Goal: Transaction & Acquisition: Purchase product/service

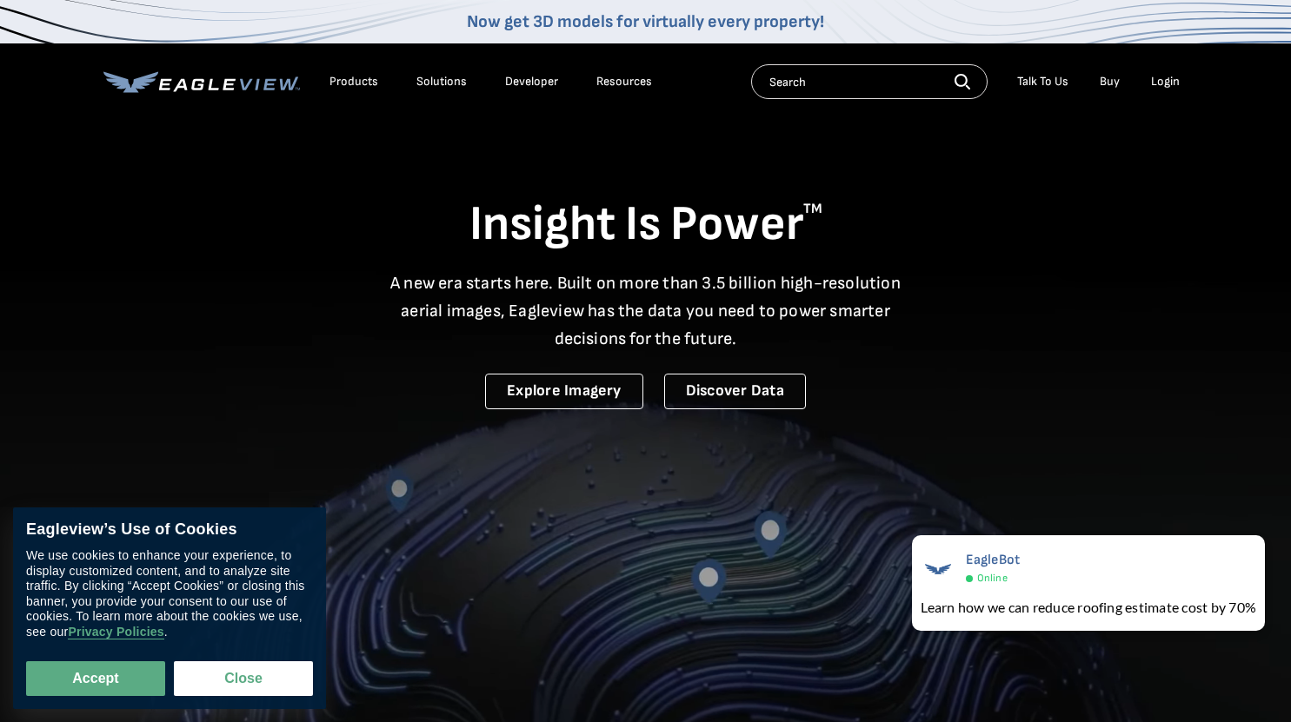
click at [1168, 86] on div "Login" at bounding box center [1165, 82] width 29 height 16
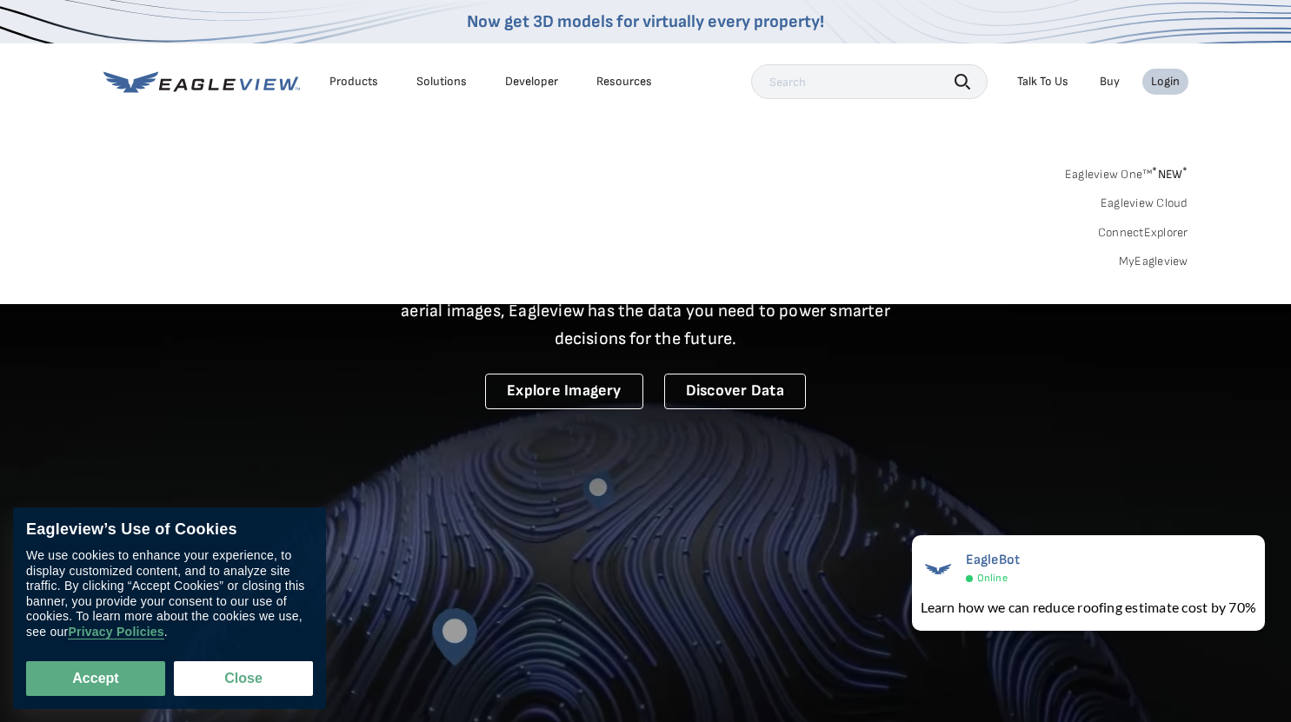
click at [1166, 85] on div "Login" at bounding box center [1165, 82] width 29 height 16
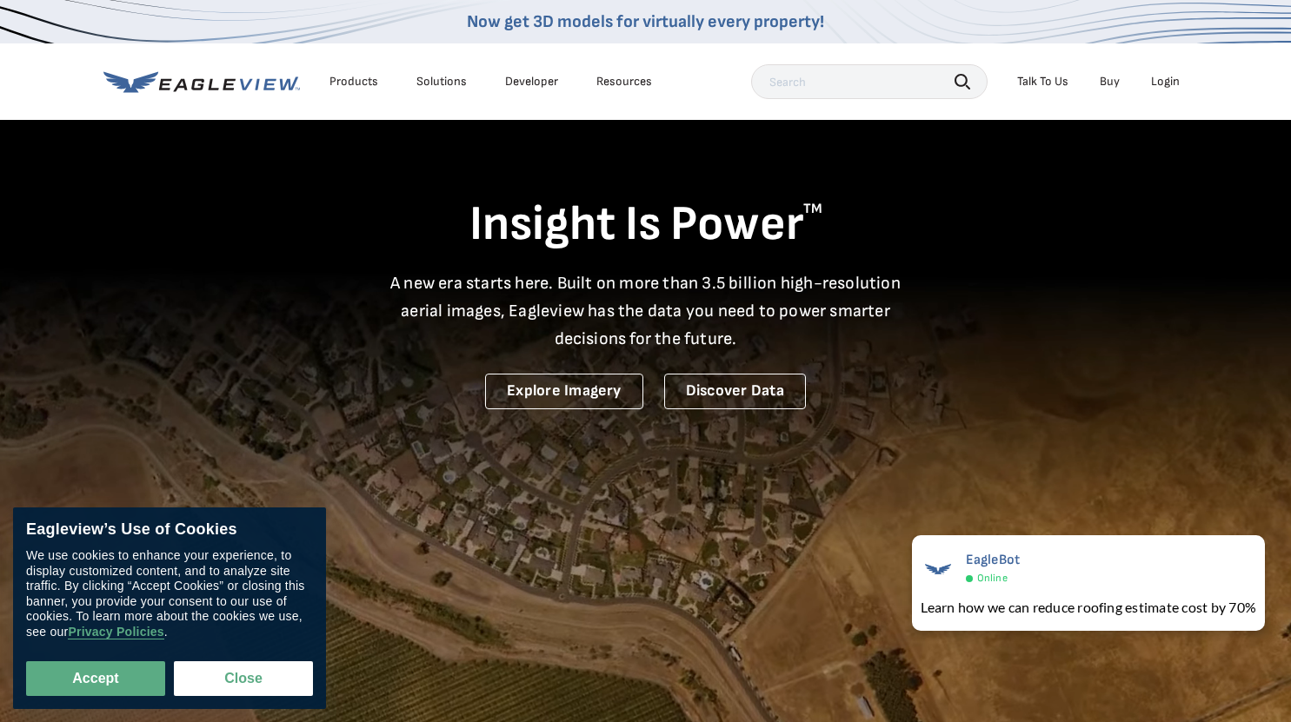
click at [1166, 85] on div "Login" at bounding box center [1165, 82] width 29 height 16
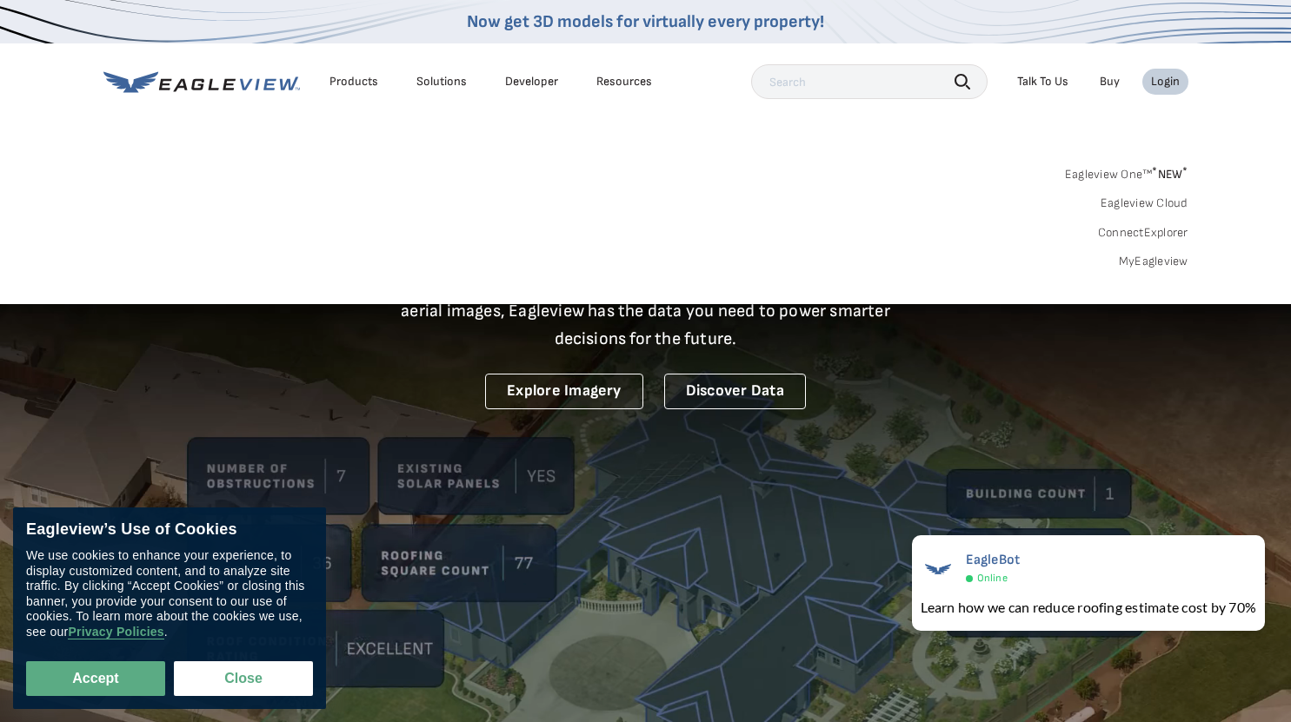
click at [1158, 257] on link "MyEagleview" at bounding box center [1154, 262] width 70 height 16
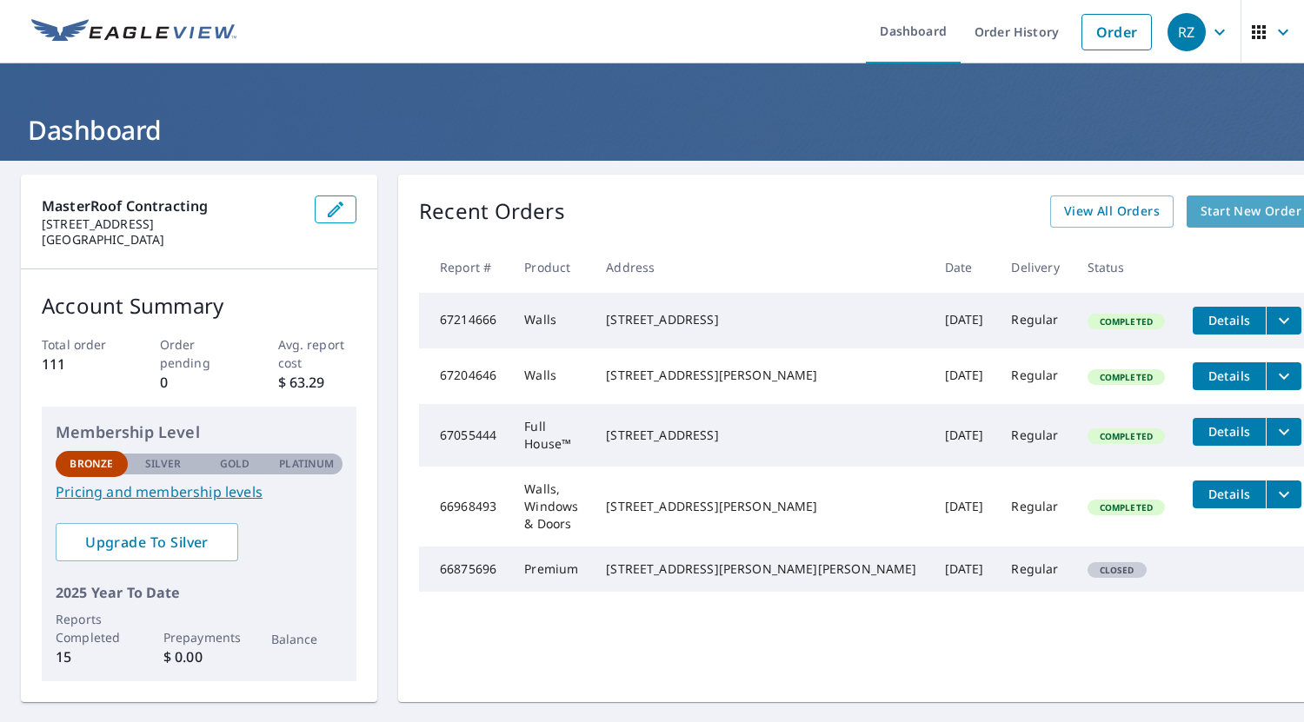
click at [1200, 206] on span "Start New Order" at bounding box center [1250, 212] width 101 height 22
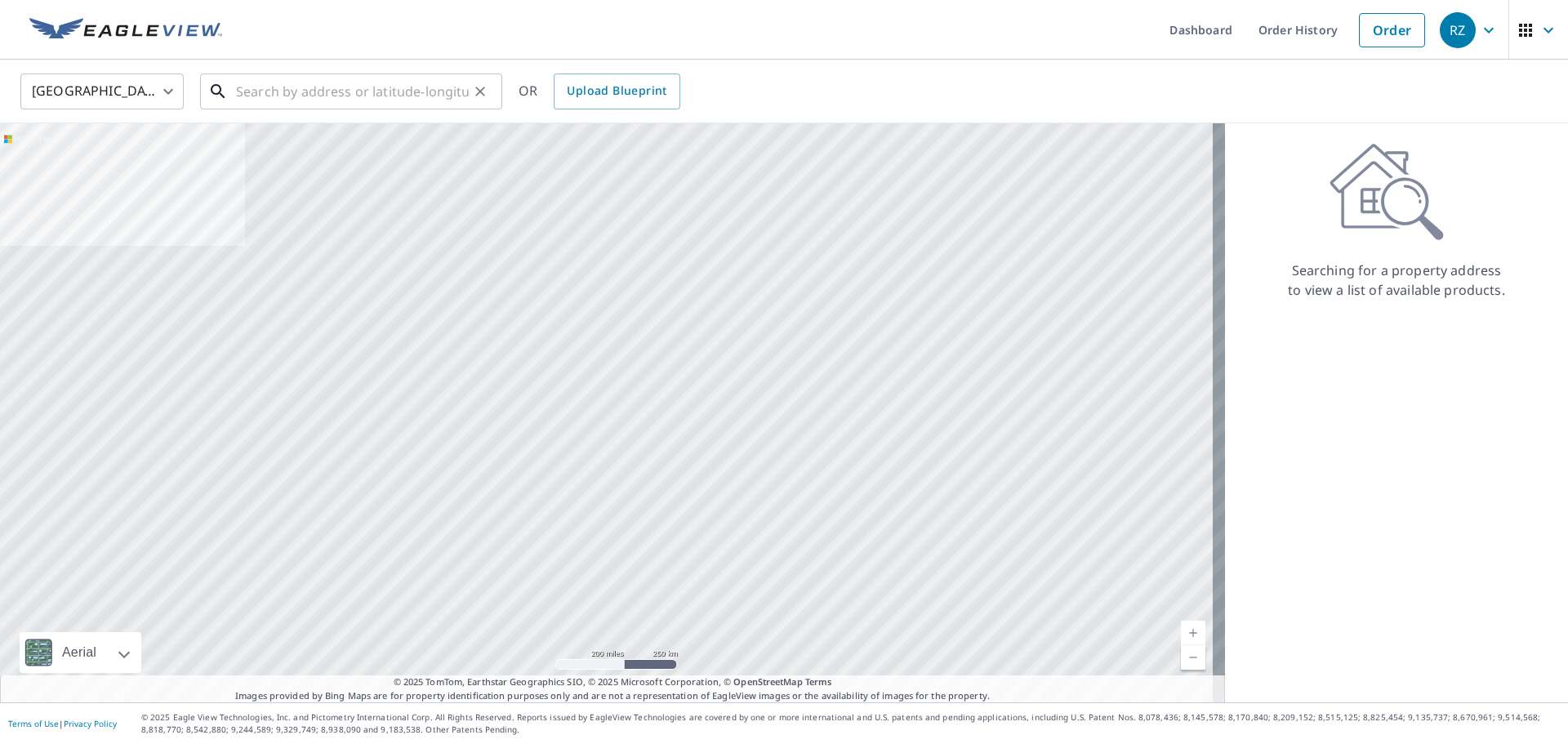
click at [362, 85] on input "text" at bounding box center [352, 91] width 233 height 46
paste input "1426 Jeffords Street, Charleston, South Carolina,"
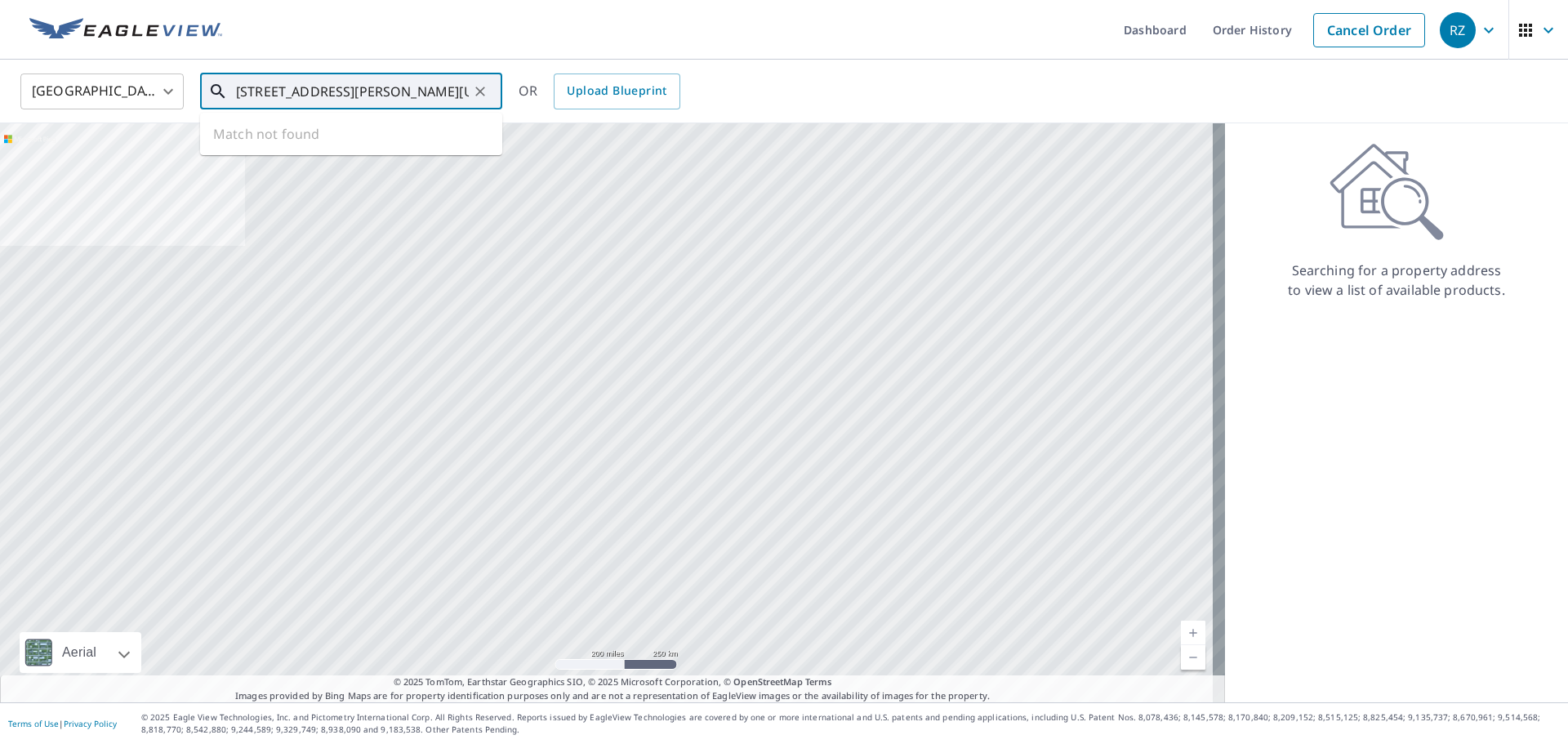
scroll to position [0, 71]
click at [305, 136] on span "1426 Jeffords St" at bounding box center [361, 138] width 256 height 20
type input "1426 Jeffords St Charleston, SC 29412"
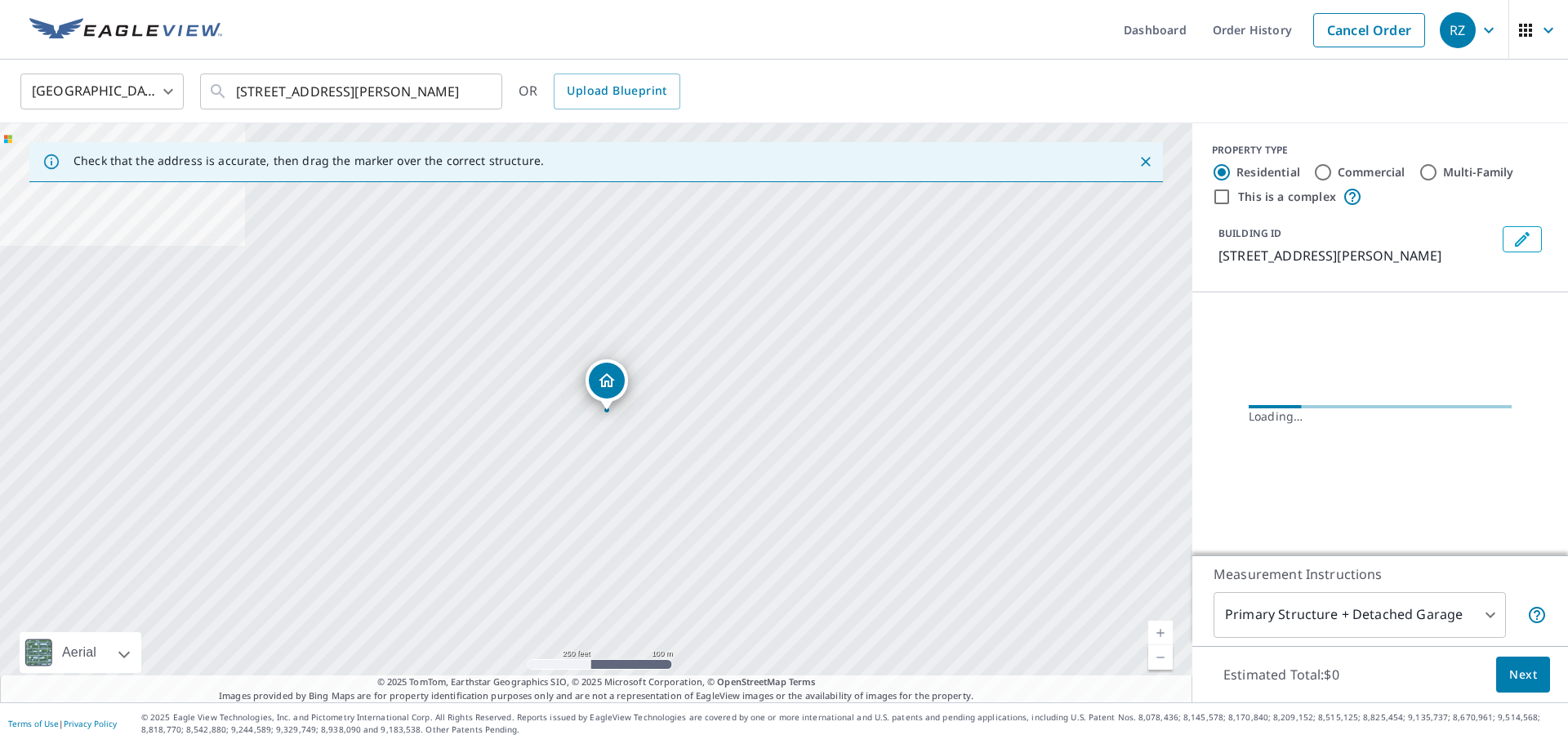
scroll to position [0, 0]
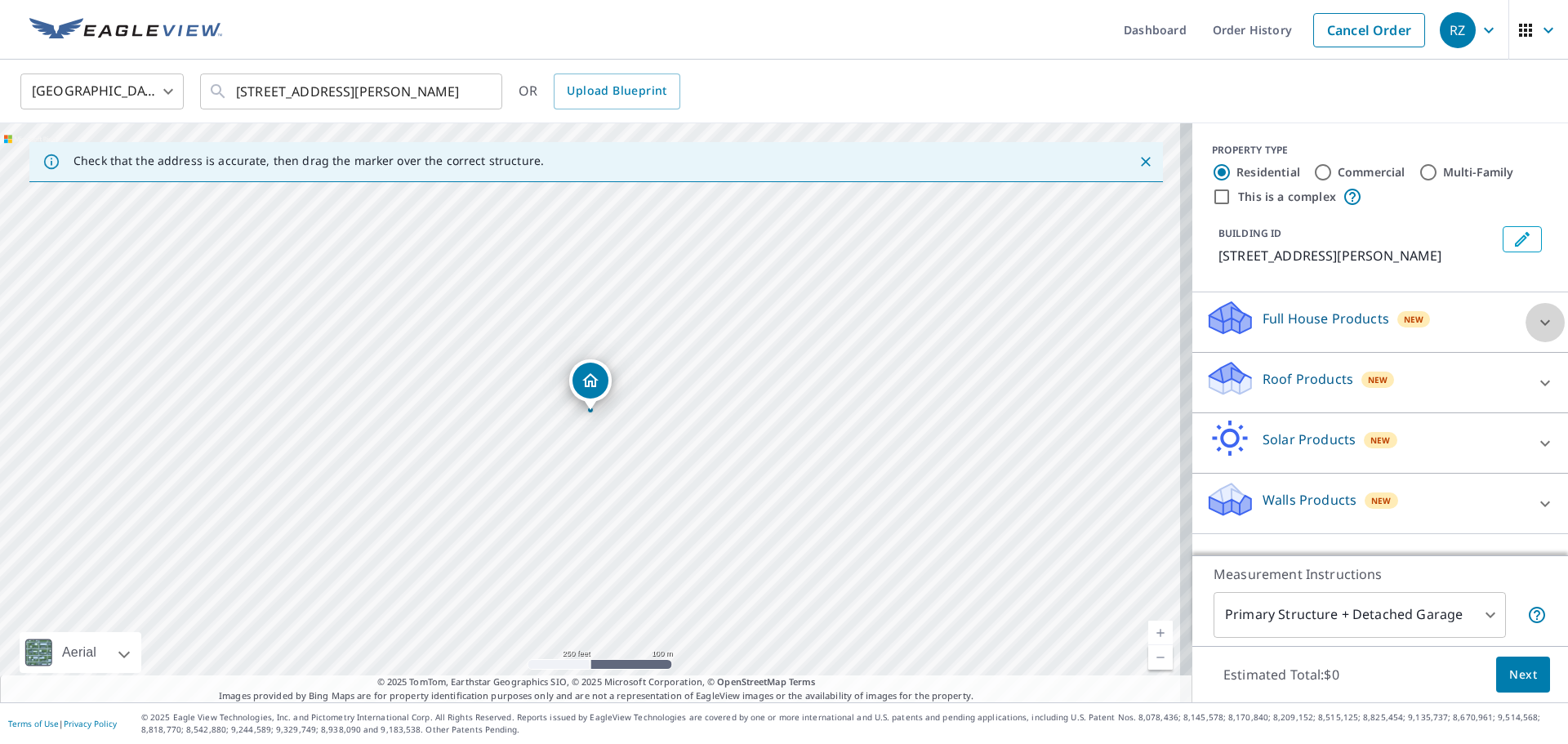
click at [1224, 320] on icon at bounding box center [1545, 322] width 20 height 20
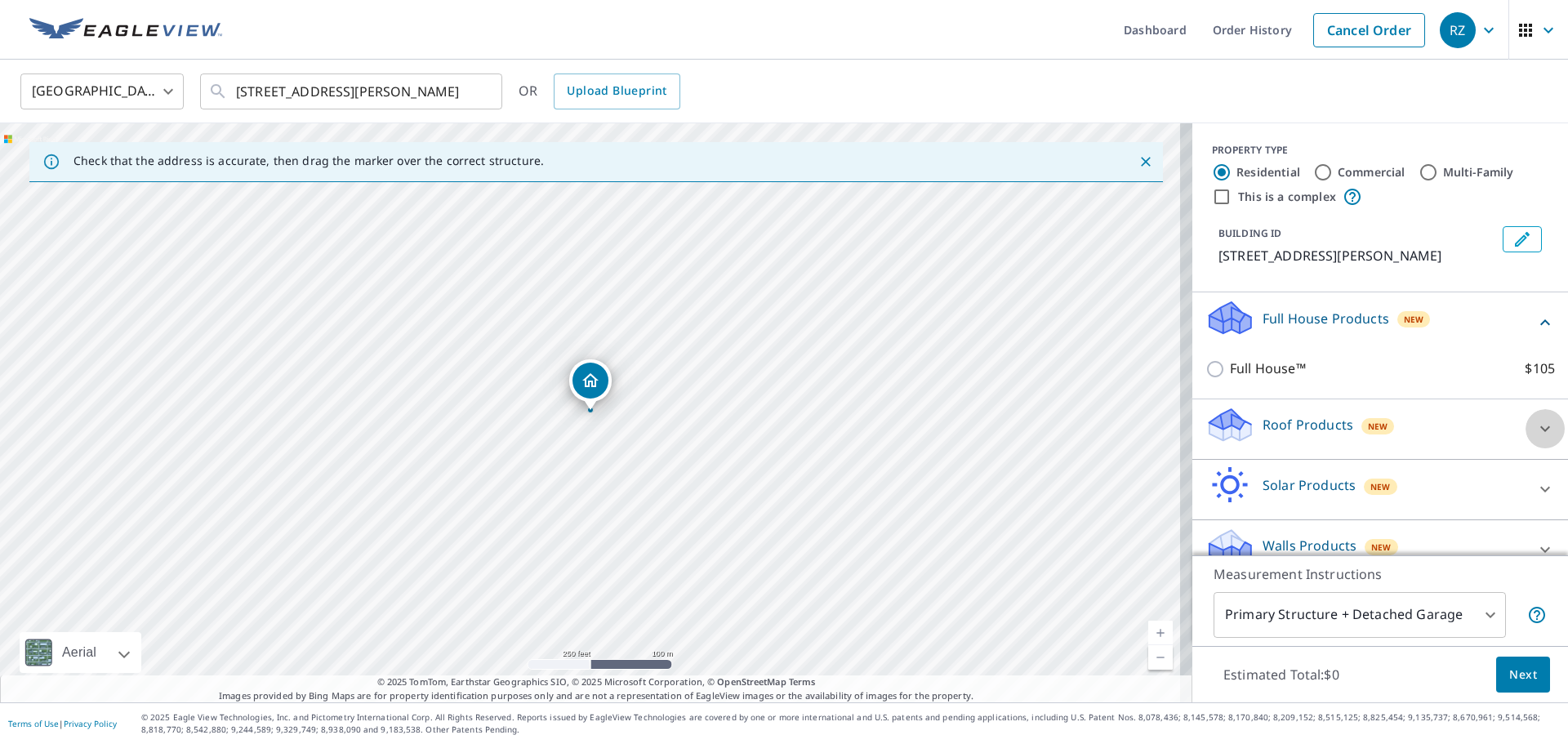
click at [1224, 425] on icon at bounding box center [1545, 428] width 20 height 20
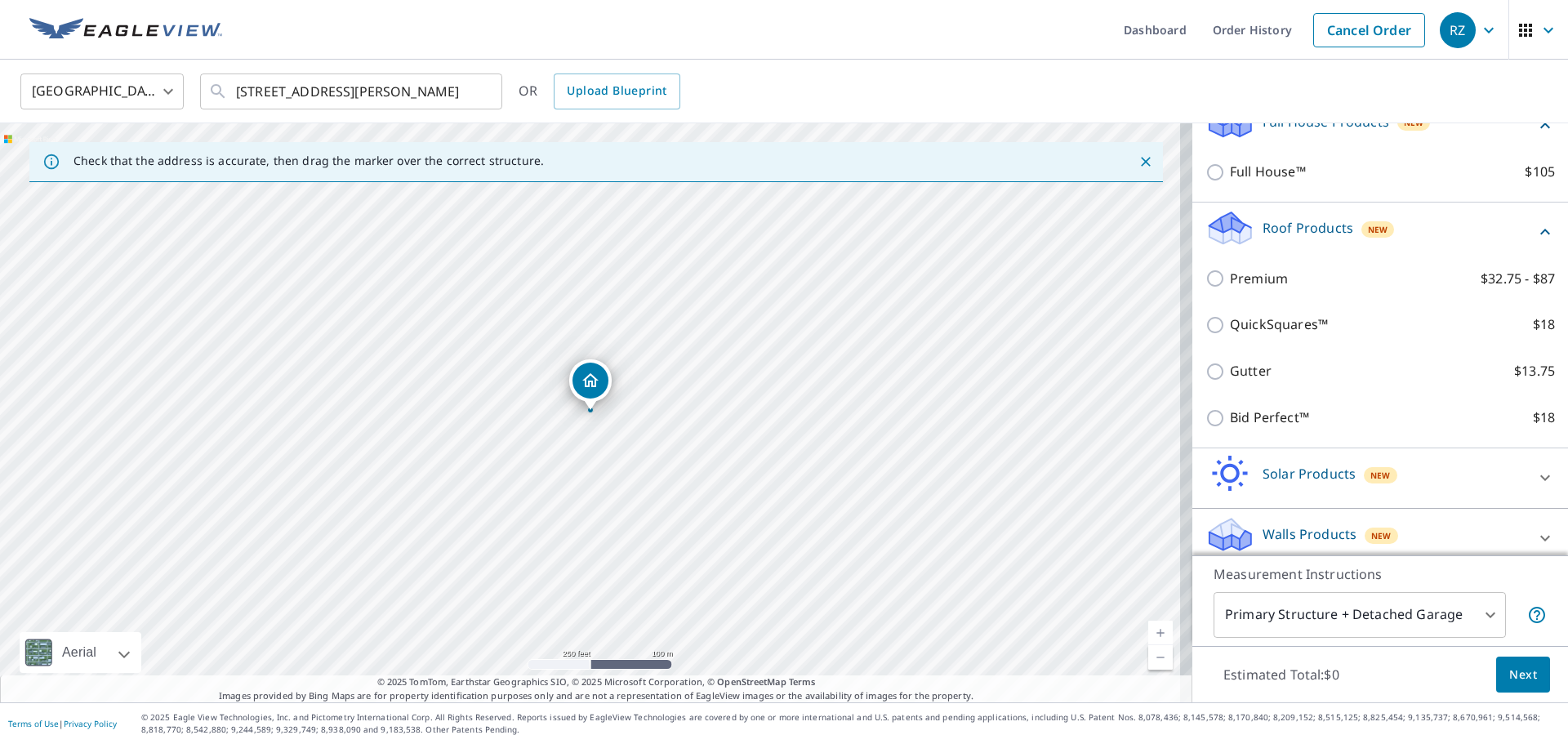
scroll to position [210, 0]
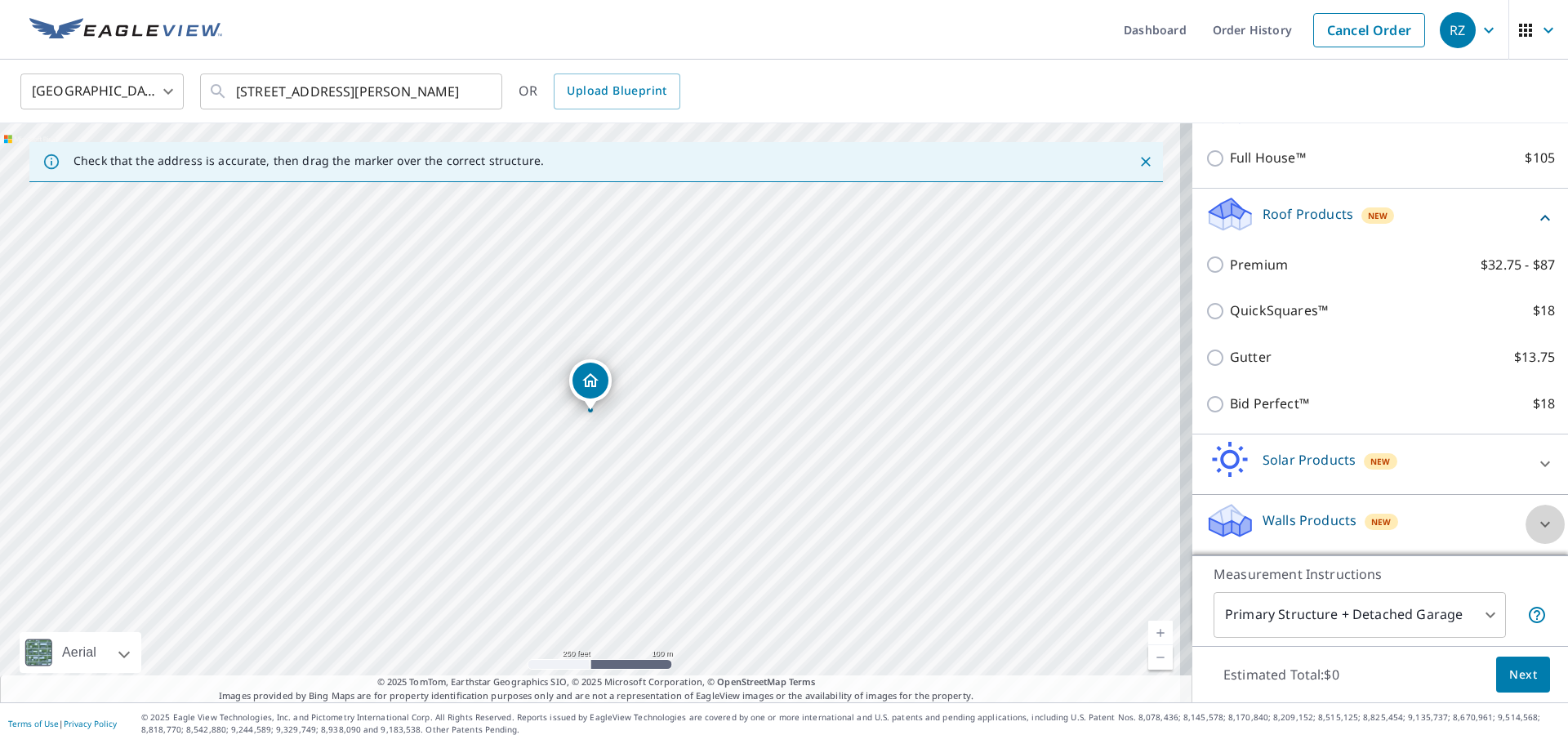
click at [1224, 525] on icon at bounding box center [1545, 524] width 9 height 6
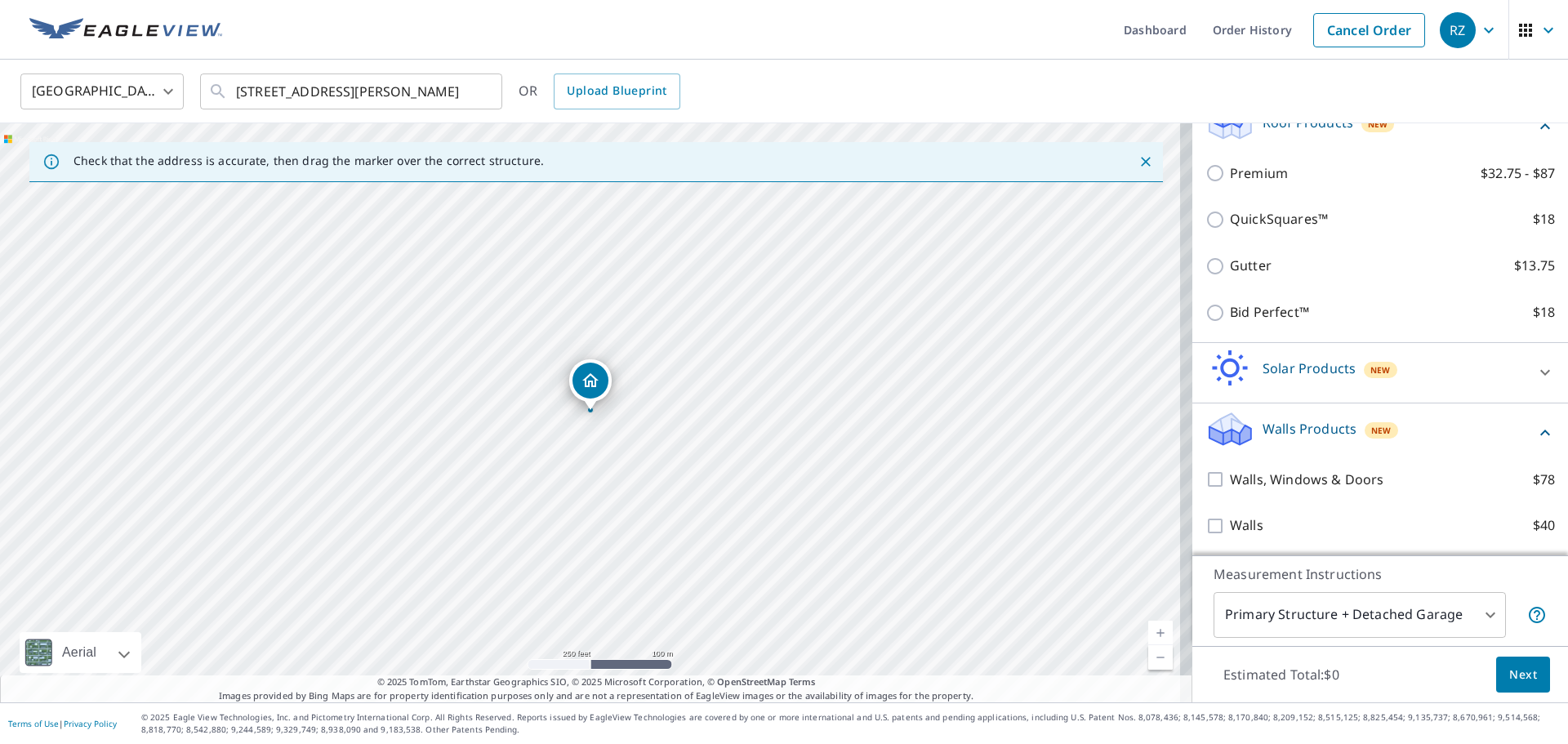
scroll to position [302, 0]
